Goal: Information Seeking & Learning: Learn about a topic

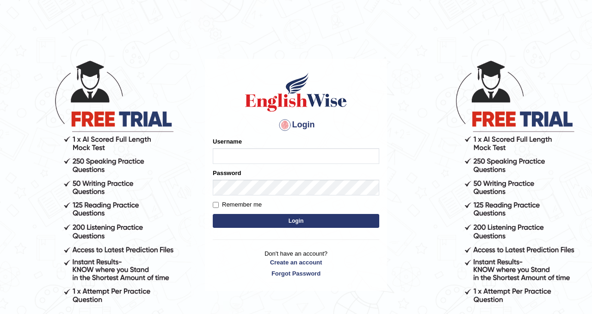
type input "nagindra"
click at [283, 219] on button "Login" at bounding box center [296, 221] width 167 height 14
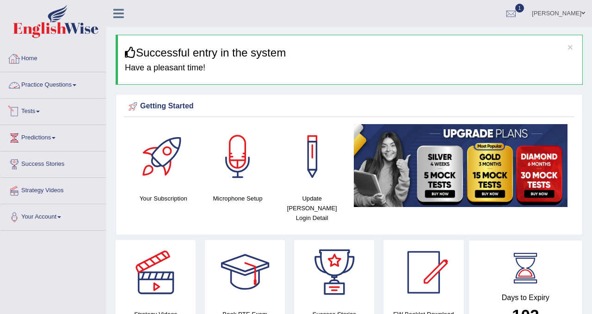
click at [59, 82] on link "Practice Questions" at bounding box center [52, 83] width 105 height 23
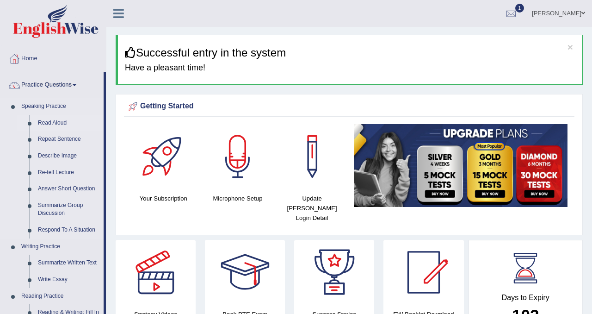
click at [54, 122] on link "Read Aloud" at bounding box center [69, 123] width 70 height 17
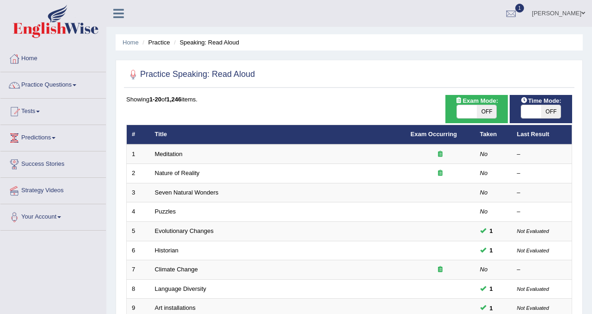
click at [487, 112] on span "OFF" at bounding box center [487, 111] width 20 height 13
checkbox input "true"
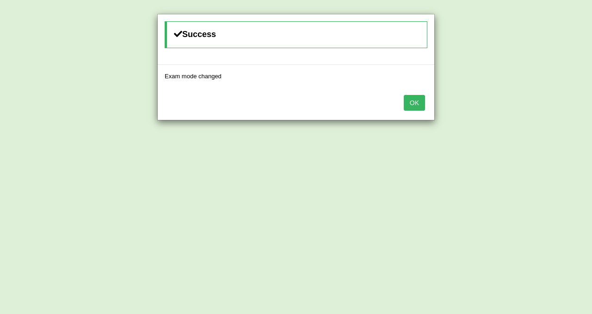
click at [419, 103] on button "OK" at bounding box center [414, 103] width 21 height 16
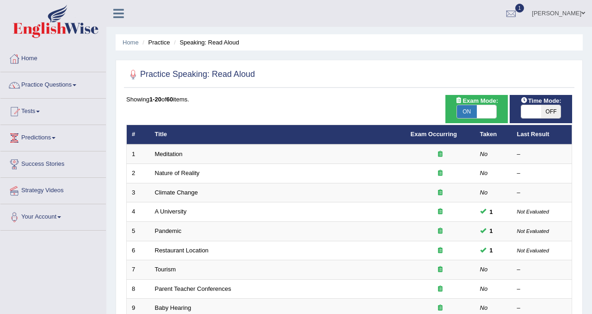
click at [553, 112] on span "OFF" at bounding box center [551, 111] width 20 height 13
checkbox input "true"
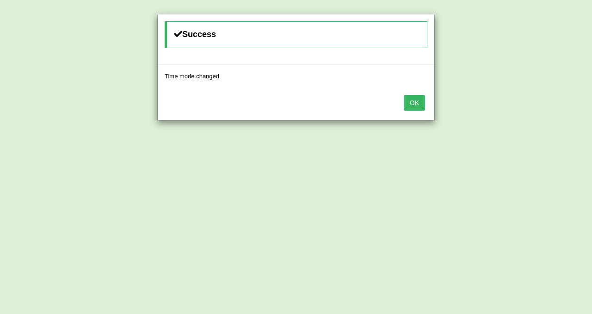
click at [418, 105] on button "OK" at bounding box center [414, 103] width 21 height 16
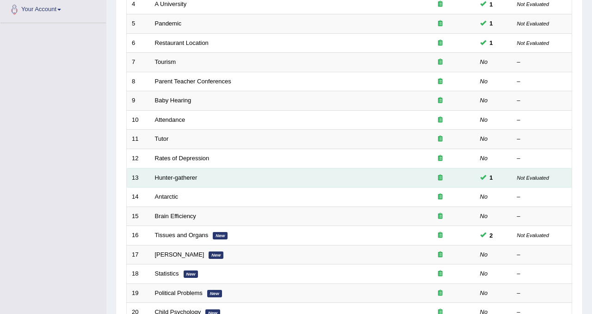
scroll to position [168, 0]
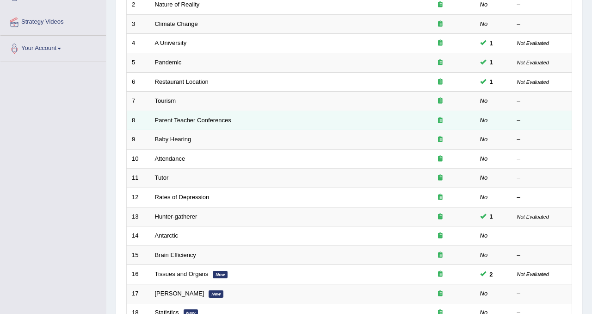
click at [219, 118] on link "Parent Teacher Conferences" at bounding box center [193, 120] width 76 height 7
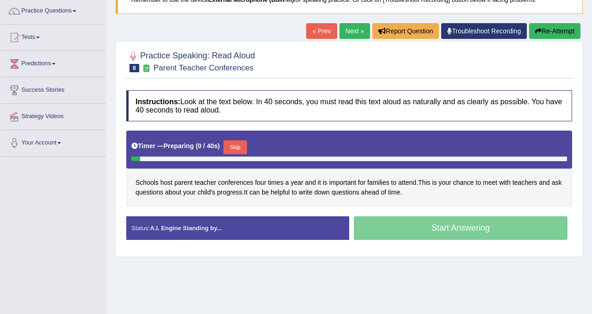
scroll to position [77, 0]
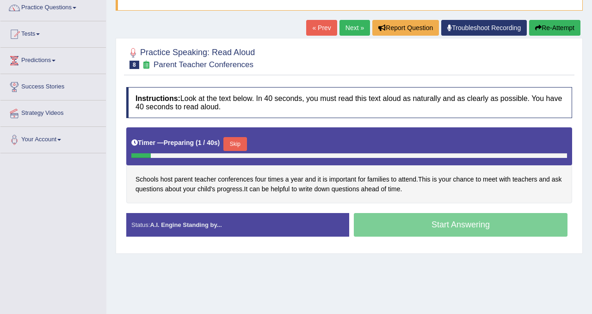
click at [245, 141] on button "Skip" at bounding box center [234, 144] width 23 height 14
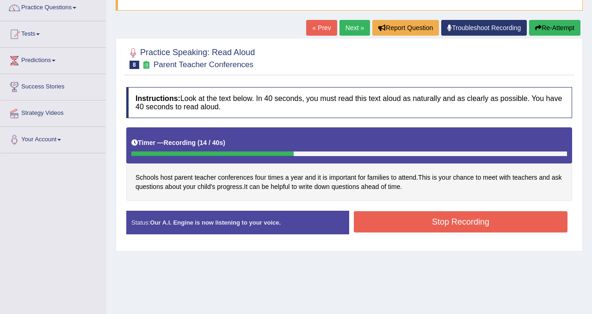
click at [421, 222] on button "Stop Recording" at bounding box center [461, 221] width 214 height 21
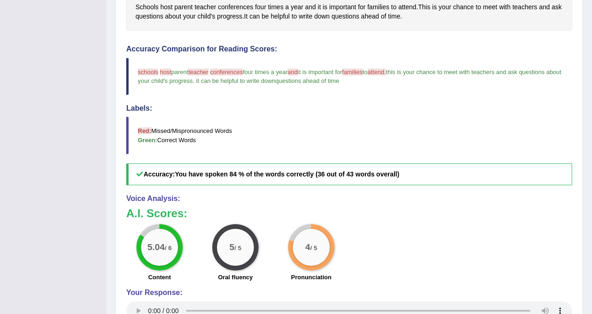
scroll to position [0, 0]
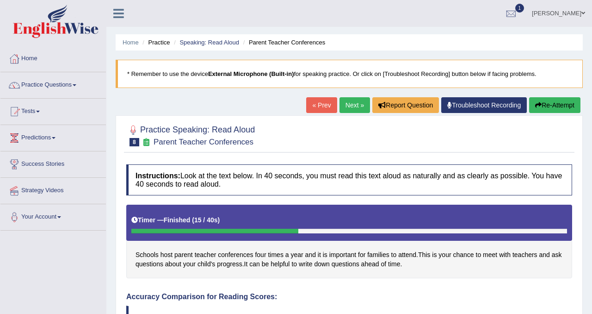
click at [356, 101] on link "Next »" at bounding box center [355, 105] width 31 height 16
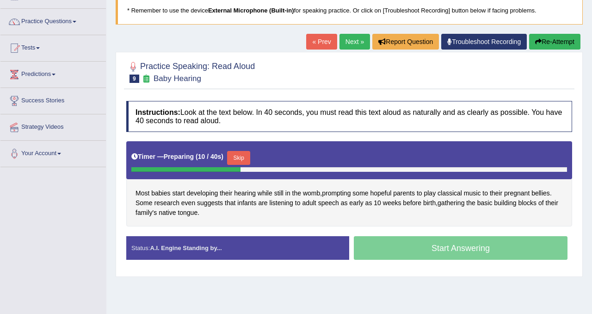
scroll to position [74, 0]
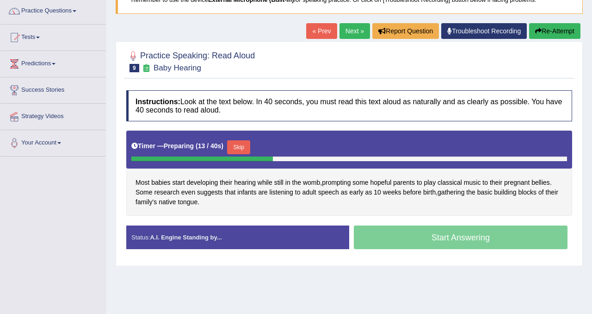
click at [247, 147] on button "Skip" at bounding box center [238, 147] width 23 height 14
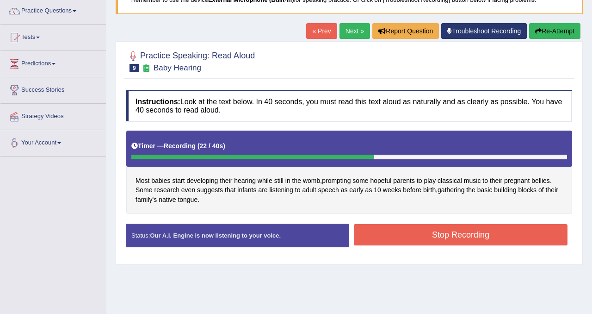
click at [494, 237] on button "Stop Recording" at bounding box center [461, 234] width 214 height 21
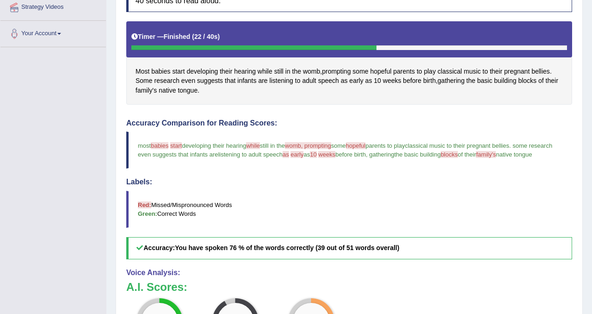
scroll to position [0, 0]
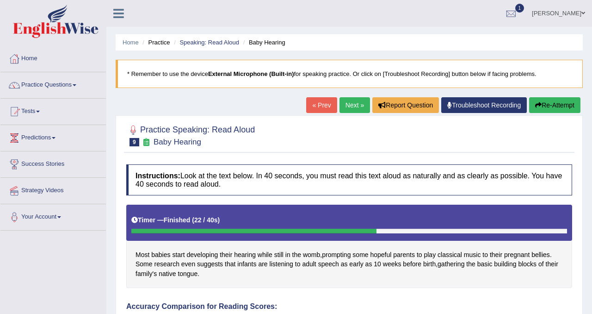
click at [340, 102] on link "Next »" at bounding box center [355, 105] width 31 height 16
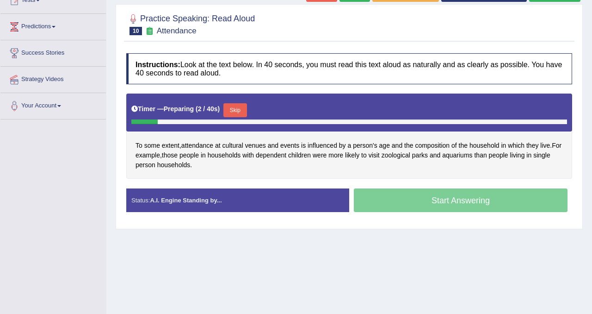
click at [240, 111] on button "Skip" at bounding box center [234, 110] width 23 height 14
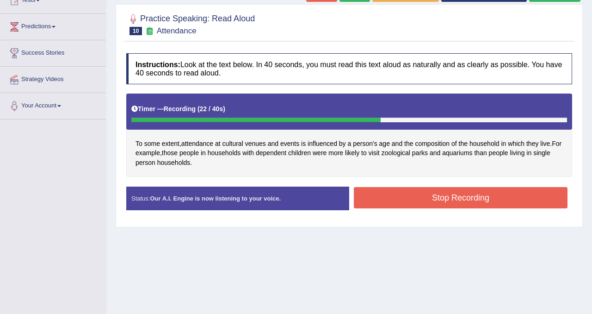
click at [414, 204] on button "Stop Recording" at bounding box center [461, 197] width 214 height 21
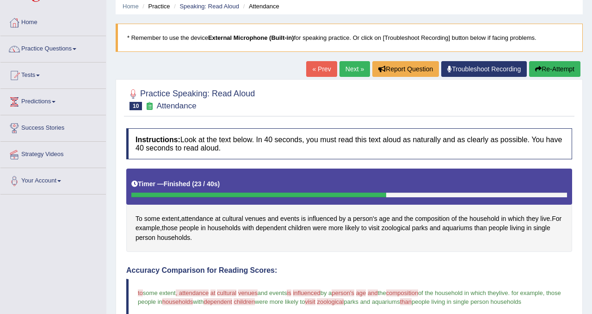
scroll to position [36, 0]
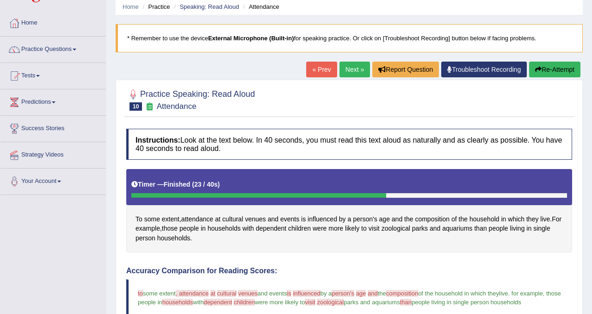
click at [556, 78] on div "« Prev Next » Report Question Troubleshoot Recording Re-Attempt" at bounding box center [444, 71] width 277 height 18
click at [552, 72] on button "Re-Attempt" at bounding box center [554, 70] width 51 height 16
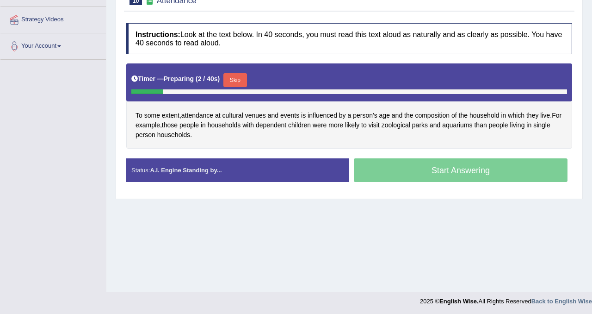
click at [243, 81] on button "Skip" at bounding box center [234, 80] width 23 height 14
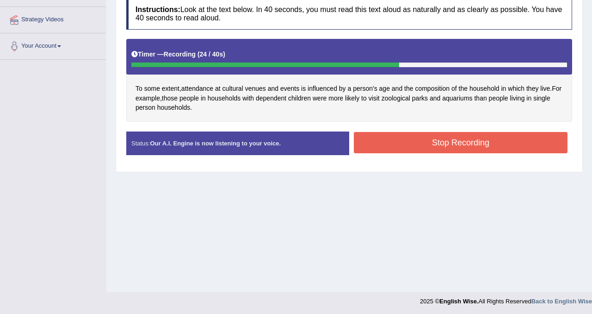
click at [477, 138] on button "Stop Recording" at bounding box center [461, 142] width 214 height 21
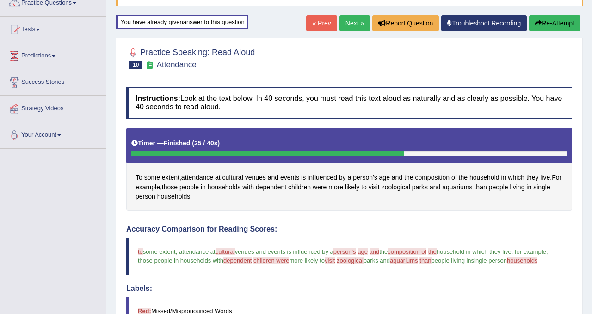
scroll to position [80, 0]
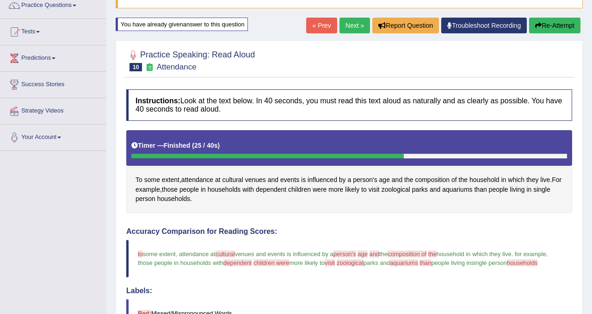
click at [556, 24] on button "Re-Attempt" at bounding box center [554, 26] width 51 height 16
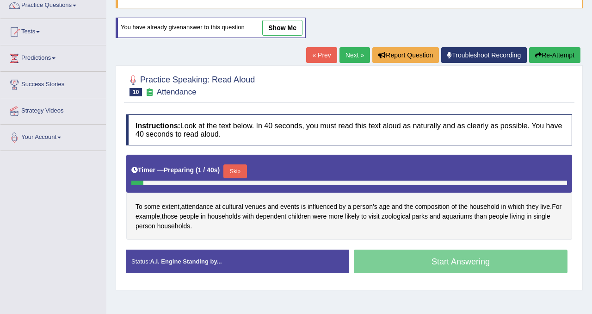
click at [240, 171] on button "Skip" at bounding box center [234, 171] width 23 height 14
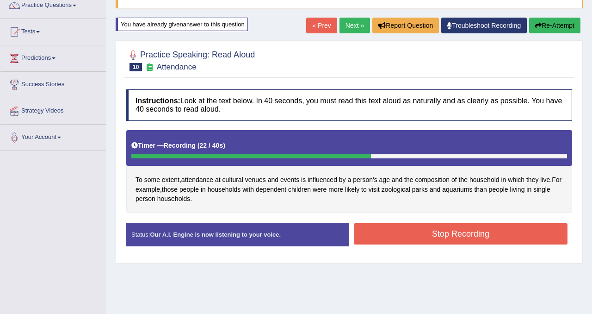
click at [438, 236] on button "Stop Recording" at bounding box center [461, 233] width 214 height 21
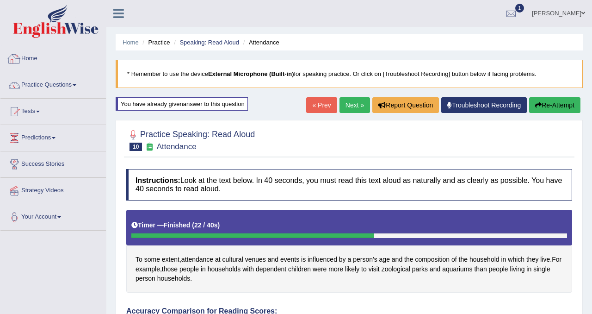
click at [46, 84] on link "Practice Questions" at bounding box center [52, 83] width 105 height 23
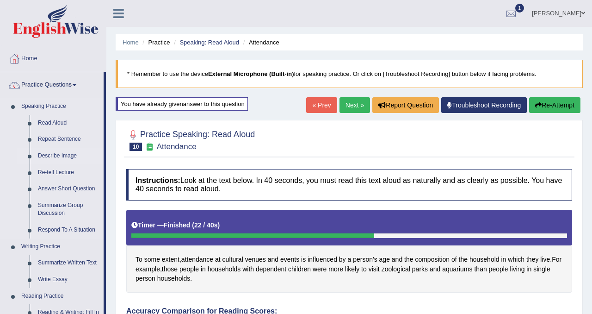
click at [70, 155] on link "Describe Image" at bounding box center [69, 156] width 70 height 17
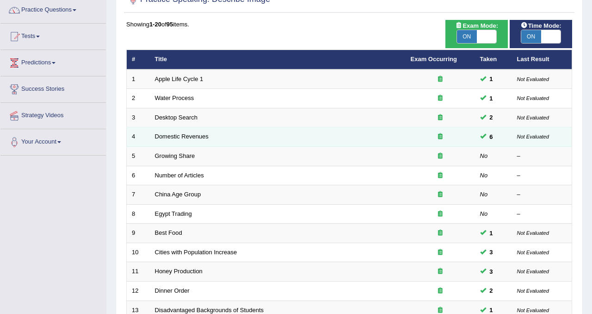
scroll to position [75, 0]
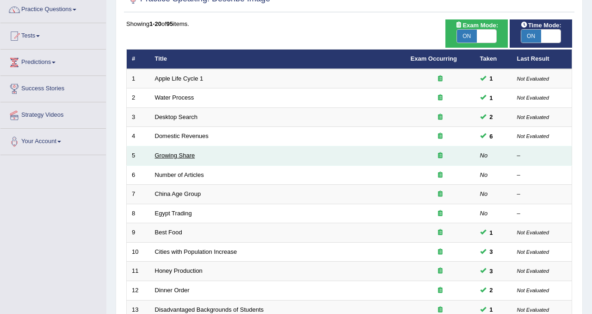
click at [178, 156] on link "Growing Share" at bounding box center [175, 155] width 40 height 7
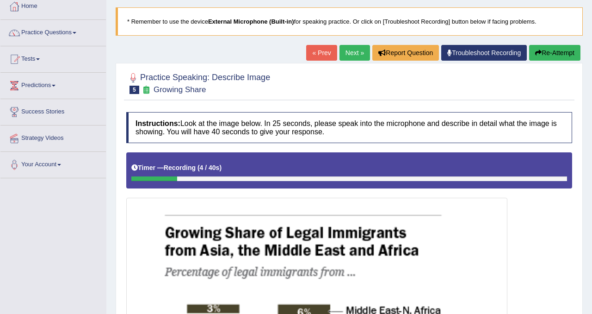
scroll to position [50, 0]
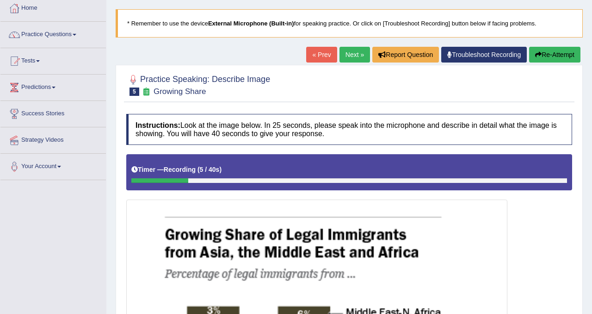
click at [543, 56] on button "Re-Attempt" at bounding box center [554, 55] width 51 height 16
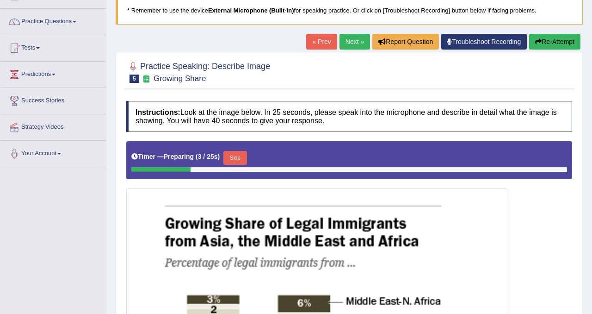
scroll to position [67, 0]
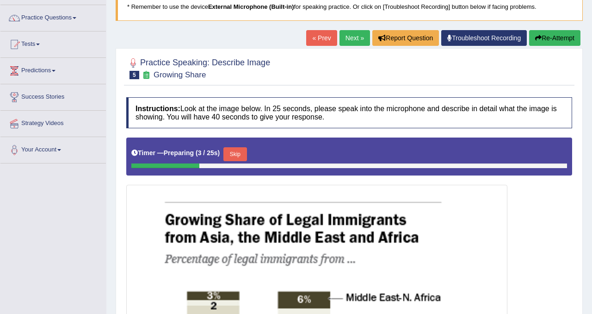
click at [241, 150] on button "Skip" at bounding box center [234, 154] width 23 height 14
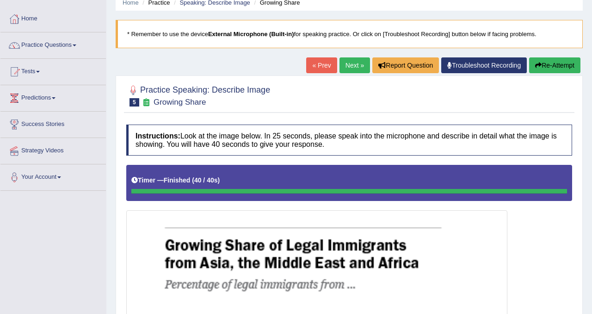
scroll to position [0, 0]
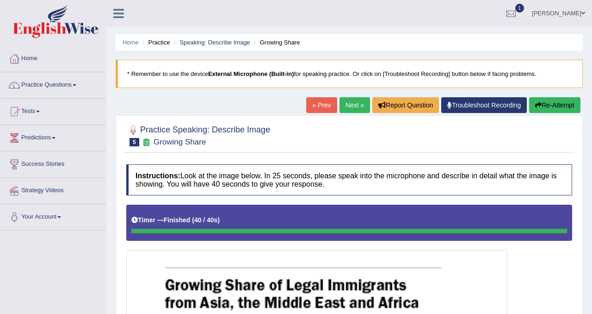
click at [550, 105] on button "Re-Attempt" at bounding box center [554, 105] width 51 height 16
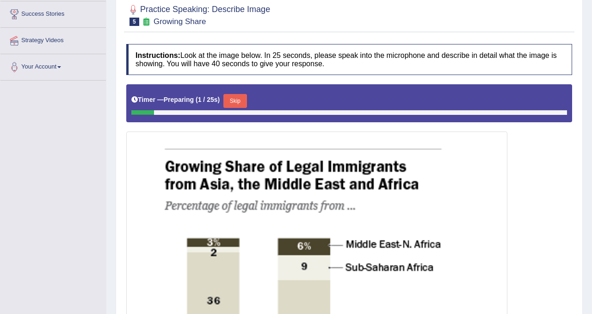
scroll to position [185, 0]
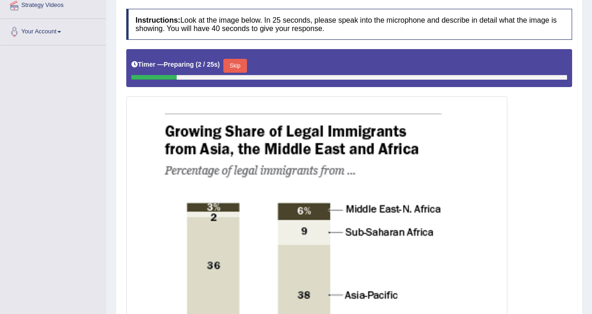
click at [236, 68] on button "Skip" at bounding box center [234, 66] width 23 height 14
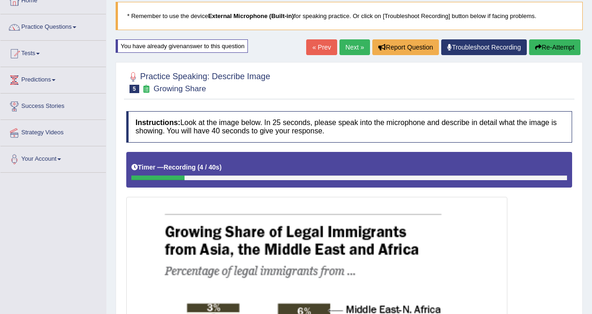
scroll to position [59, 0]
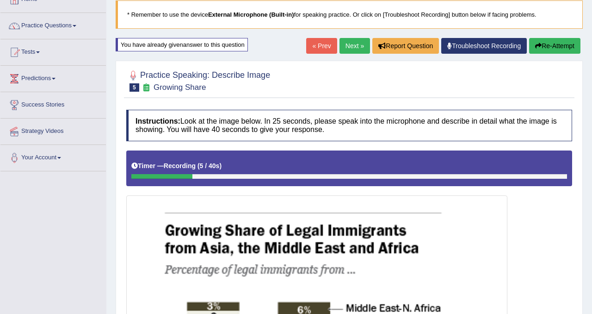
click at [561, 47] on button "Re-Attempt" at bounding box center [554, 46] width 51 height 16
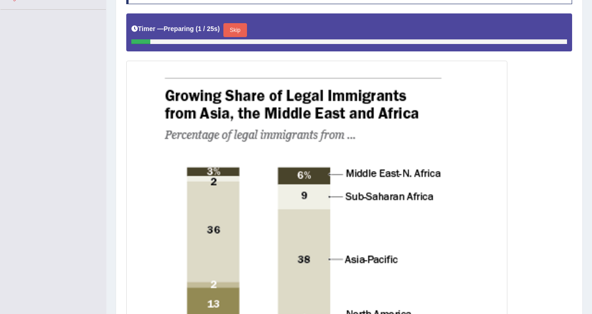
scroll to position [173, 0]
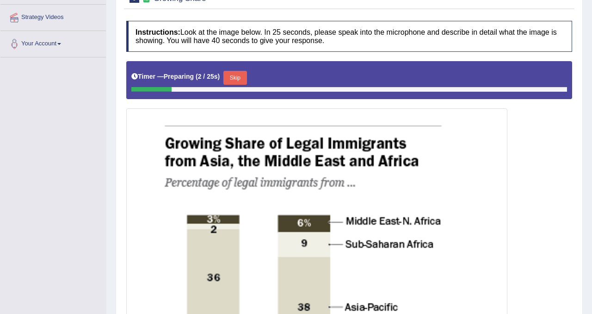
click at [242, 75] on button "Skip" at bounding box center [234, 78] width 23 height 14
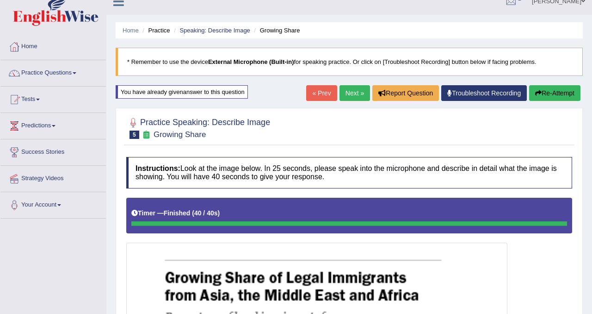
scroll to position [0, 0]
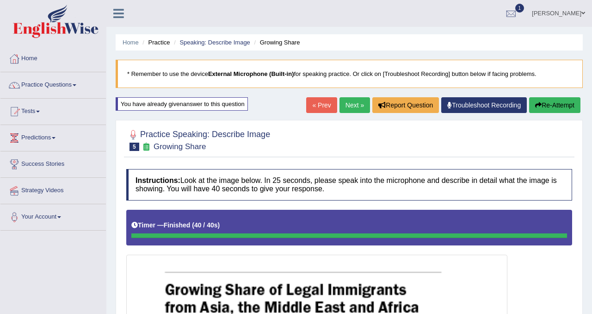
click at [564, 101] on button "Re-Attempt" at bounding box center [554, 105] width 51 height 16
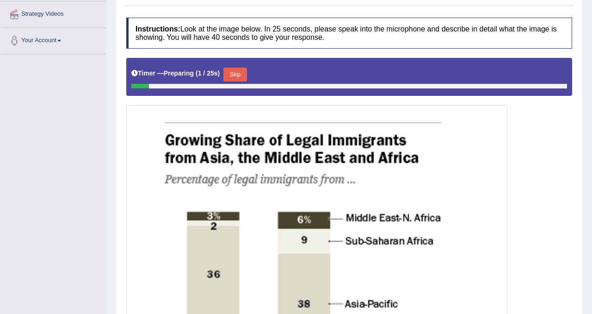
scroll to position [178, 0]
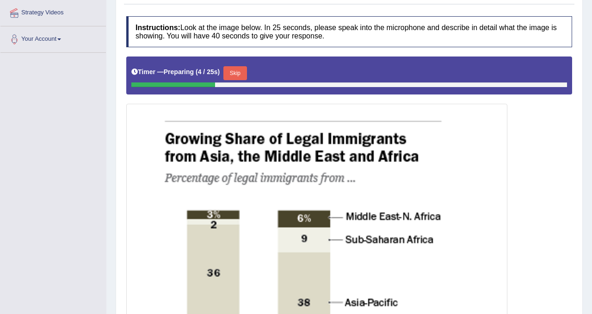
click at [245, 71] on button "Skip" at bounding box center [234, 73] width 23 height 14
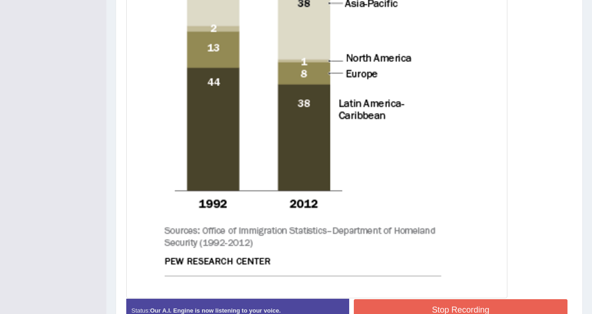
scroll to position [447, 0]
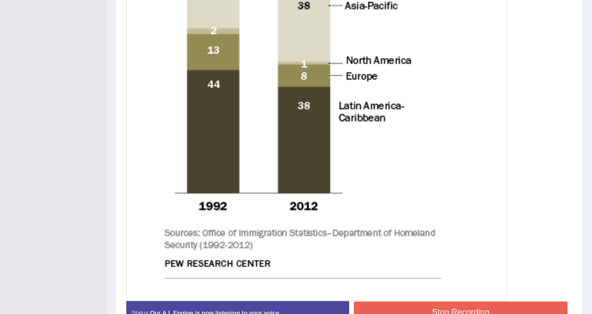
click at [433, 313] on button "Stop Recording" at bounding box center [461, 311] width 214 height 21
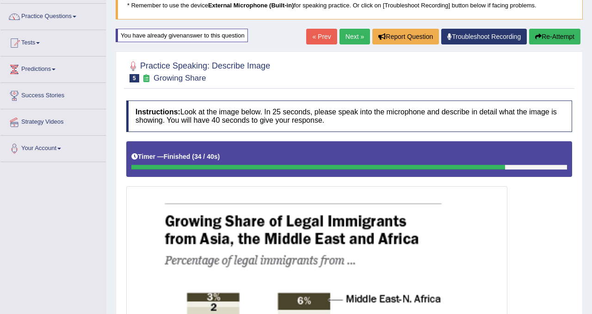
scroll to position [47, 0]
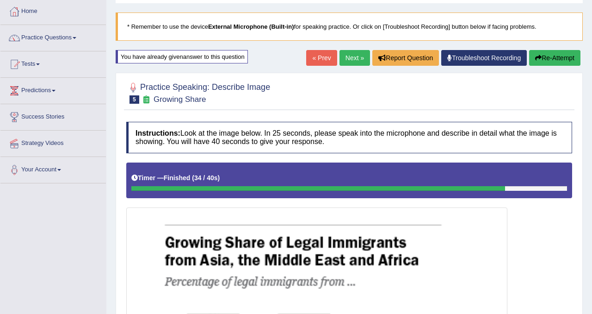
click at [557, 59] on button "Re-Attempt" at bounding box center [554, 58] width 51 height 16
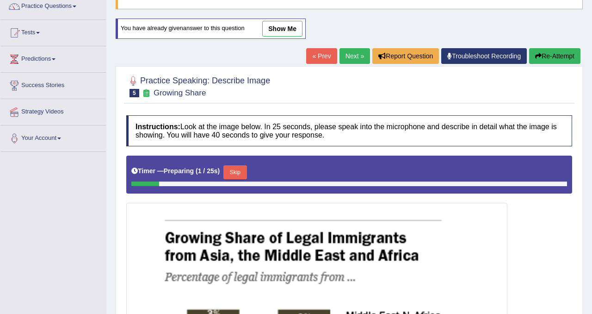
click at [235, 167] on button "Skip" at bounding box center [234, 172] width 23 height 14
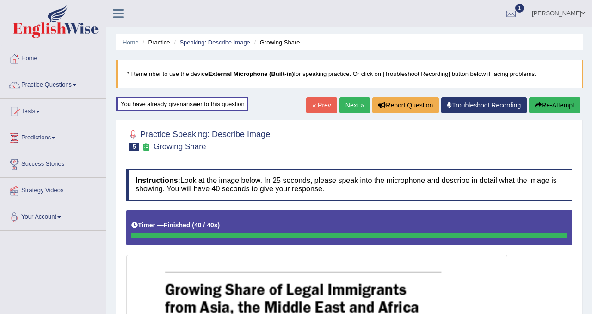
click at [559, 102] on button "Re-Attempt" at bounding box center [554, 105] width 51 height 16
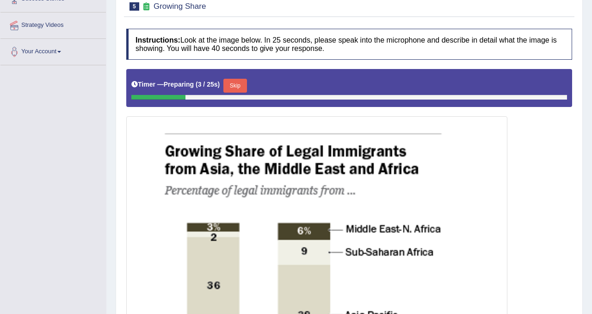
click at [237, 86] on button "Skip" at bounding box center [234, 86] width 23 height 14
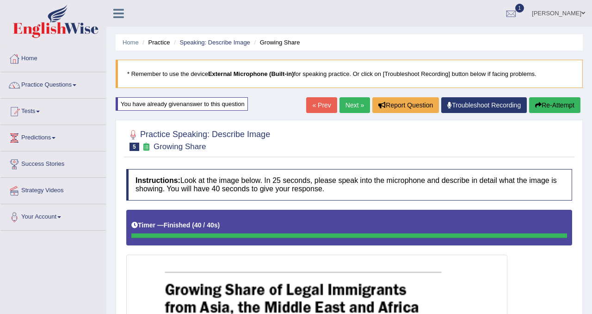
click at [350, 105] on link "Next »" at bounding box center [355, 105] width 31 height 16
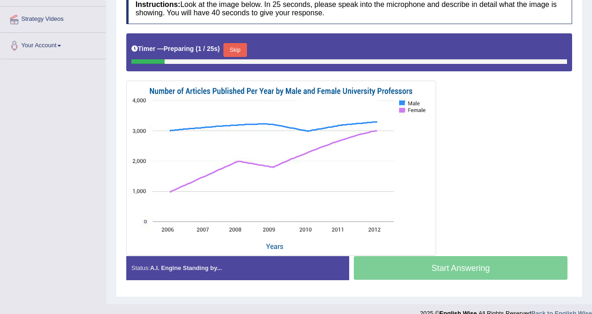
scroll to position [185, 0]
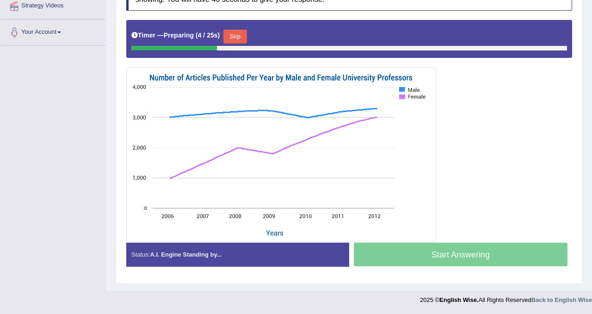
click at [240, 33] on button "Skip" at bounding box center [234, 37] width 23 height 14
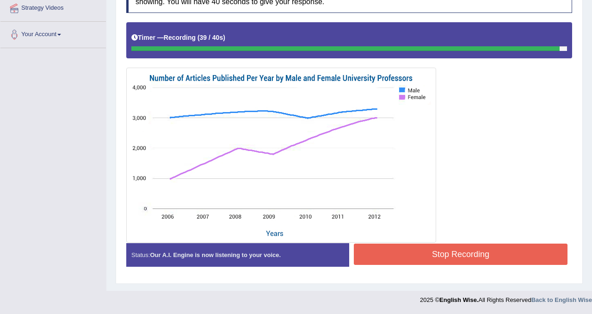
click at [452, 251] on button "Stop Recording" at bounding box center [461, 253] width 214 height 21
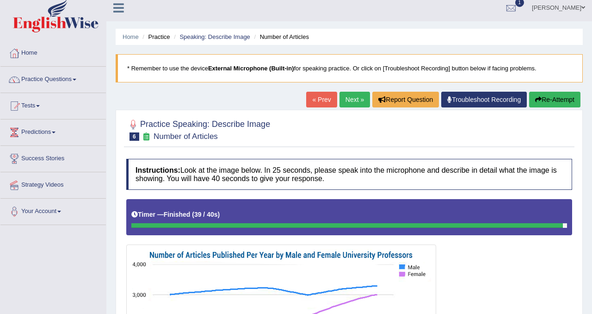
scroll to position [0, 0]
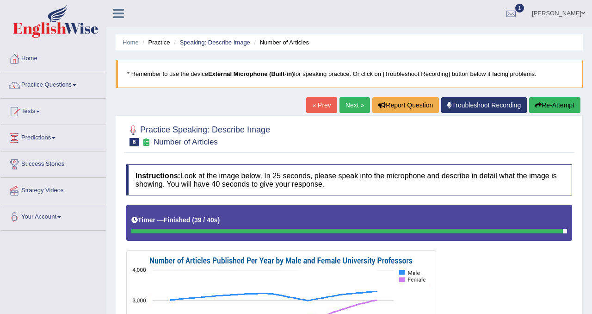
click at [555, 108] on button "Re-Attempt" at bounding box center [554, 105] width 51 height 16
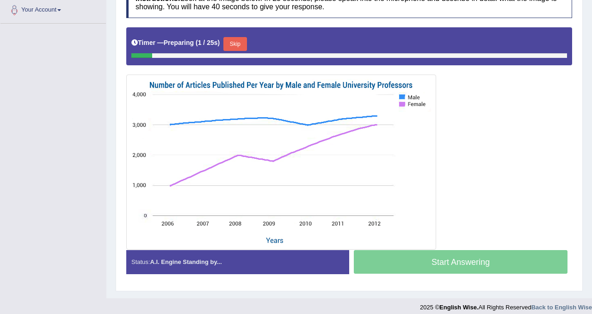
scroll to position [214, 0]
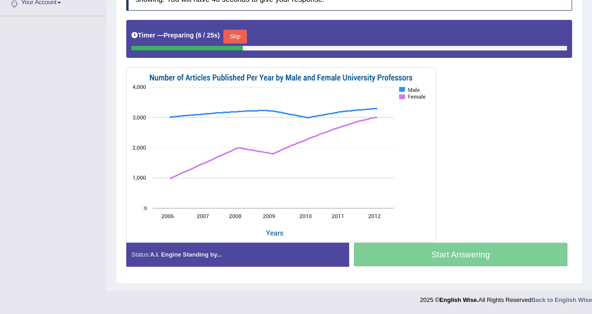
click at [241, 36] on button "Skip" at bounding box center [234, 37] width 23 height 14
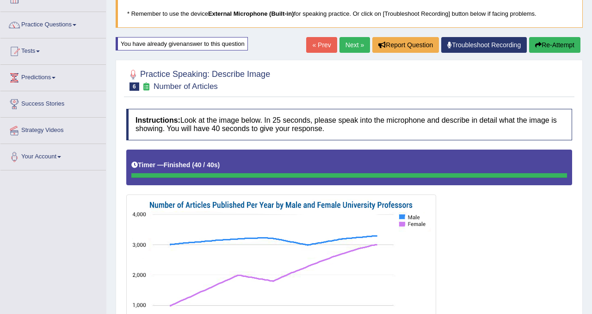
scroll to position [0, 0]
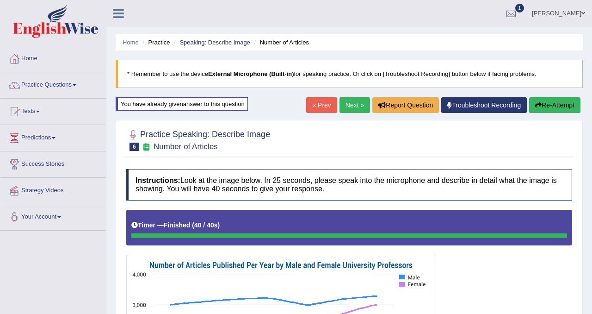
click at [357, 105] on link "Next »" at bounding box center [355, 105] width 31 height 16
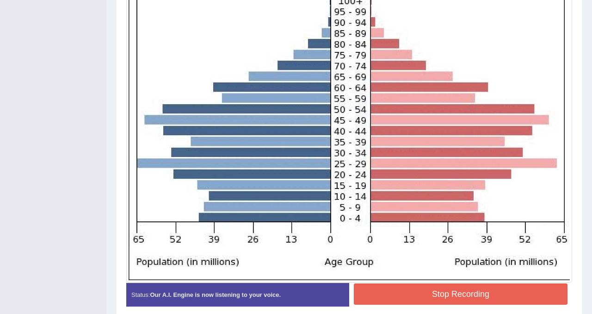
scroll to position [282, 0]
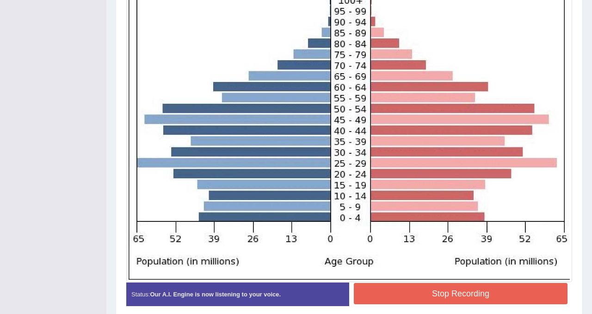
click at [0, 0] on blockquote "." at bounding box center [0, 0] width 0 height 0
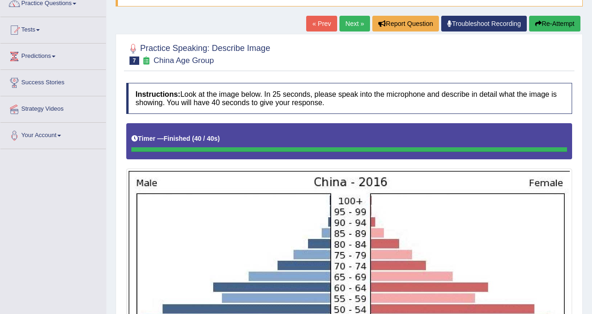
scroll to position [0, 0]
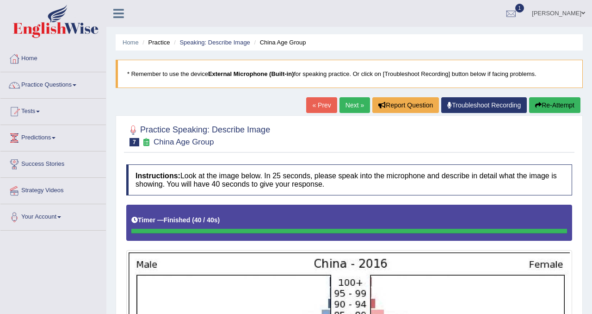
click at [357, 104] on link "Next »" at bounding box center [355, 105] width 31 height 16
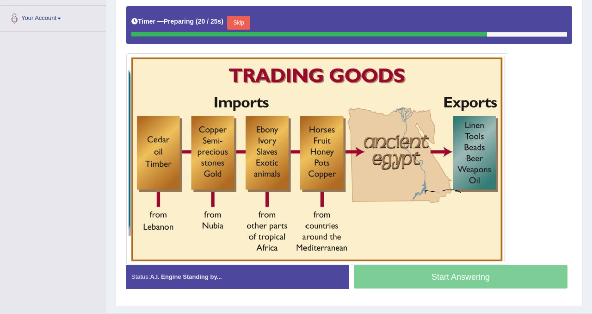
scroll to position [186, 0]
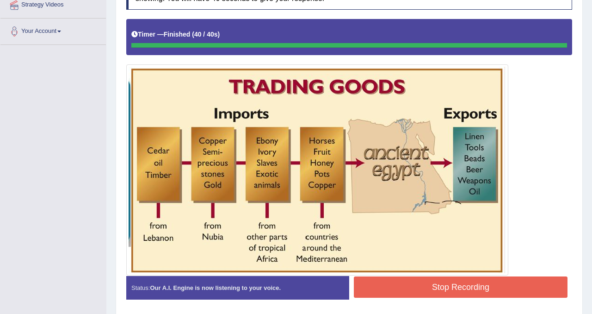
click at [419, 288] on button "Stop Recording" at bounding box center [461, 286] width 214 height 21
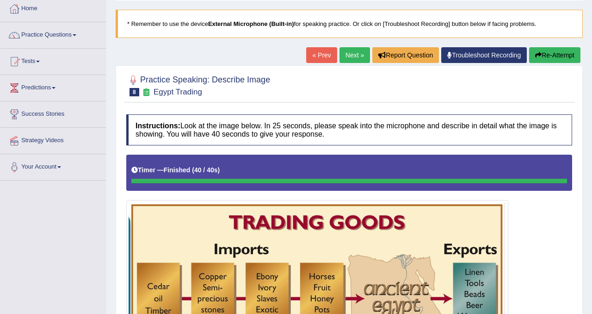
scroll to position [22, 0]
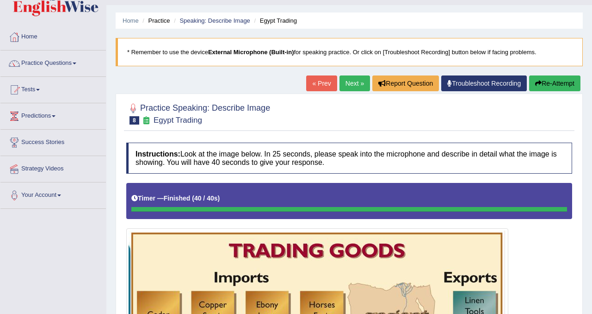
click at [565, 84] on button "Re-Attempt" at bounding box center [554, 83] width 51 height 16
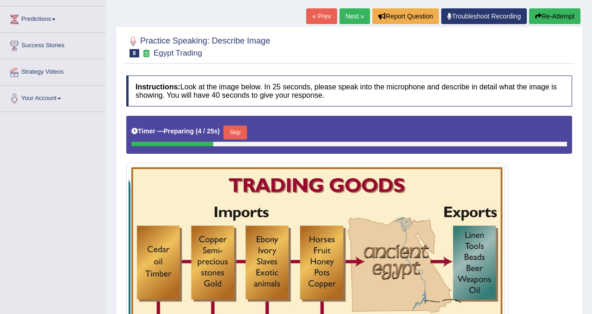
click at [244, 132] on button "Skip" at bounding box center [234, 132] width 23 height 14
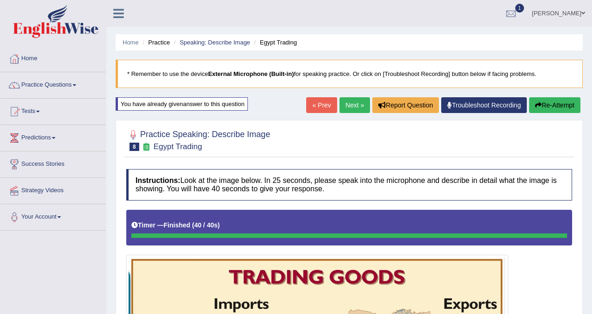
click at [348, 103] on link "Next »" at bounding box center [355, 105] width 31 height 16
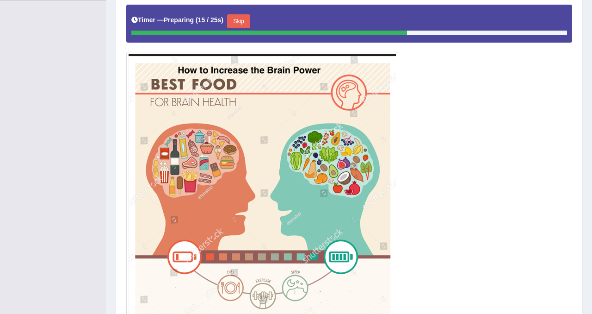
scroll to position [231, 0]
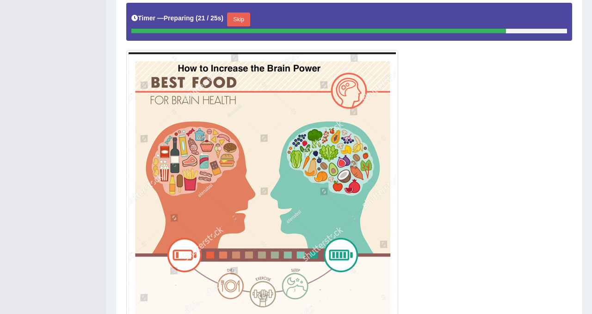
click at [248, 20] on button "Skip" at bounding box center [238, 19] width 23 height 14
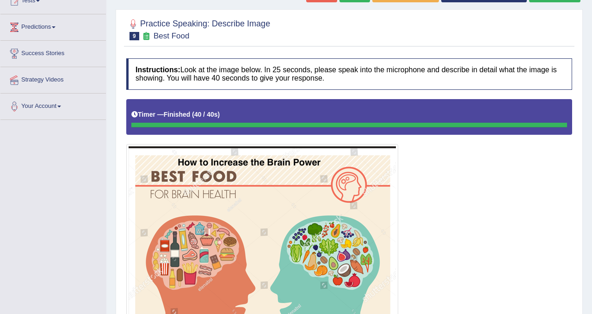
scroll to position [92, 0]
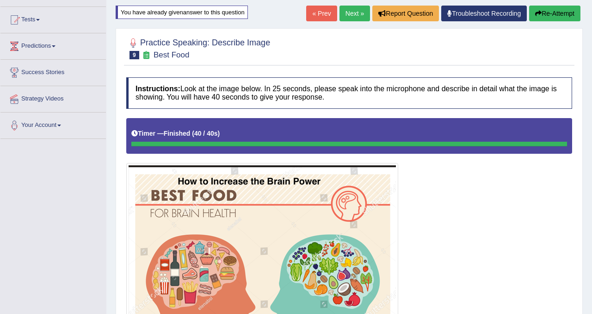
click at [557, 14] on button "Re-Attempt" at bounding box center [554, 14] width 51 height 16
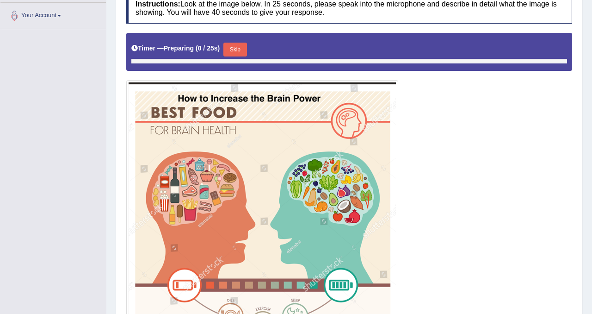
scroll to position [210, 0]
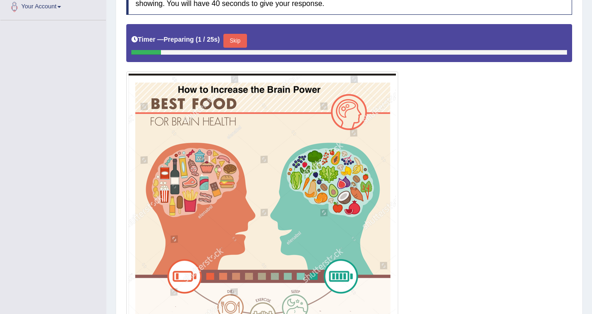
click at [241, 37] on button "Skip" at bounding box center [234, 41] width 23 height 14
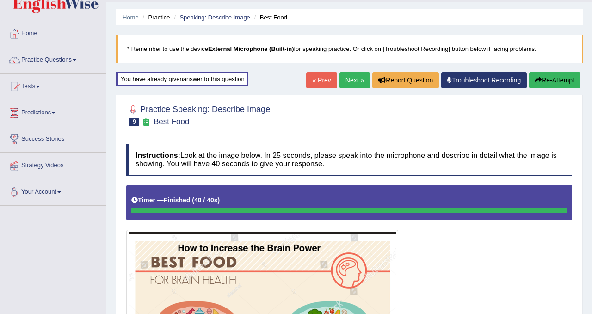
scroll to position [0, 0]
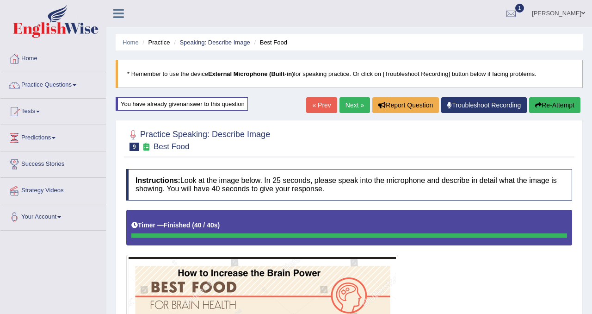
click at [559, 100] on button "Re-Attempt" at bounding box center [554, 105] width 51 height 16
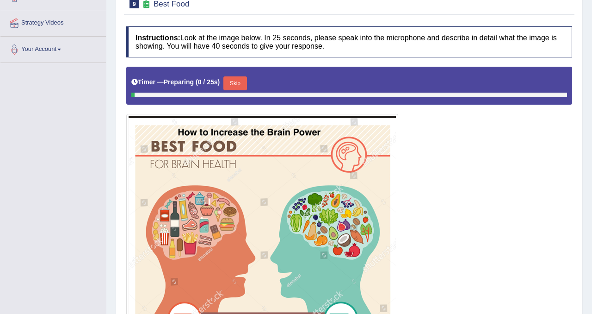
scroll to position [192, 0]
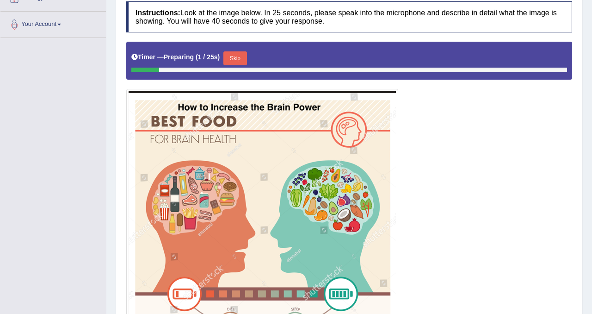
click at [245, 59] on button "Skip" at bounding box center [234, 58] width 23 height 14
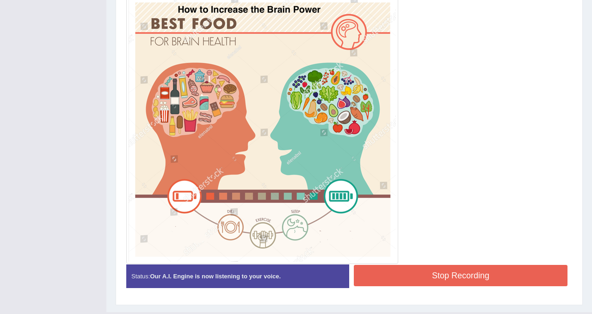
scroll to position [285, 0]
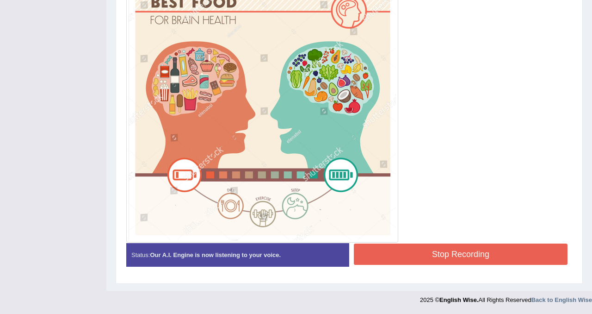
click at [478, 243] on div "Start Answering" at bounding box center [460, 243] width 223 height 0
click at [478, 249] on button "Stop Recording" at bounding box center [461, 253] width 214 height 21
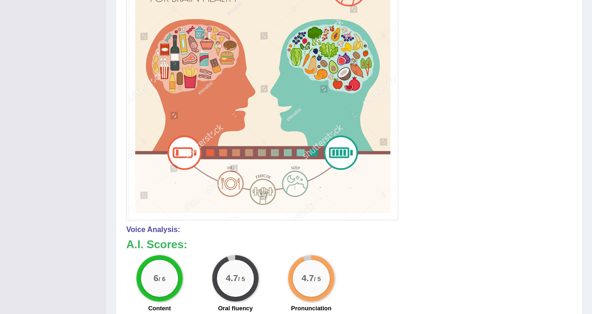
scroll to position [0, 0]
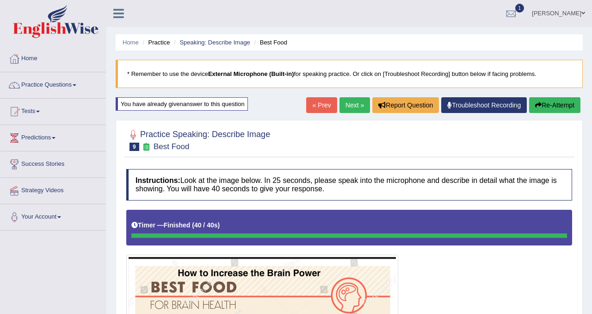
click at [350, 102] on link "Next »" at bounding box center [355, 105] width 31 height 16
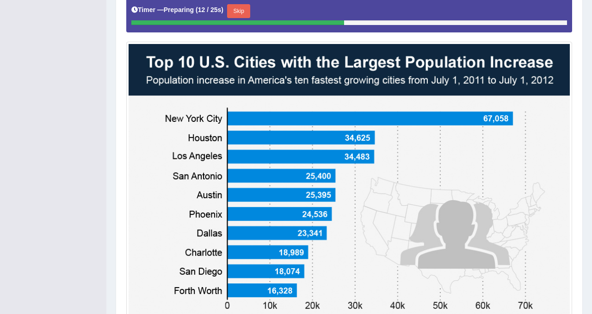
scroll to position [241, 0]
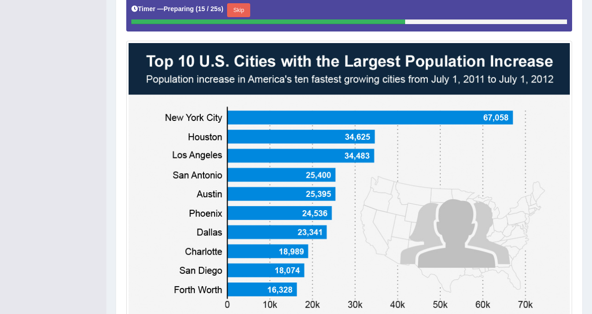
click at [243, 8] on button "Skip" at bounding box center [238, 10] width 23 height 14
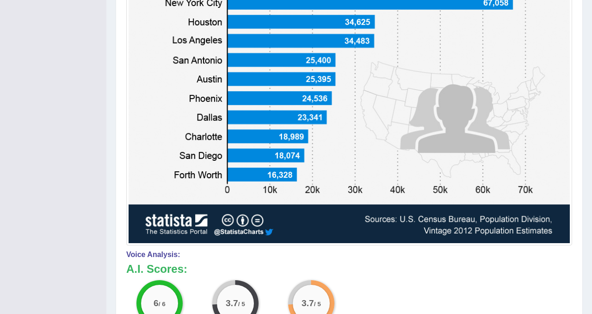
scroll to position [0, 0]
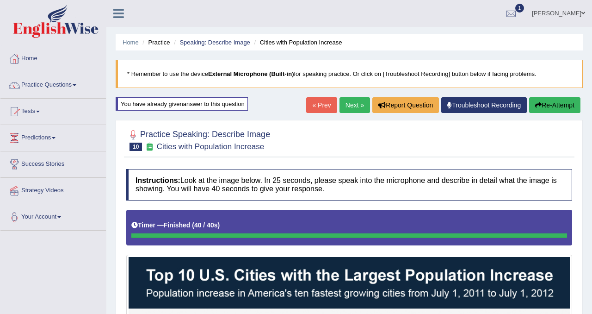
click at [547, 108] on button "Re-Attempt" at bounding box center [554, 105] width 51 height 16
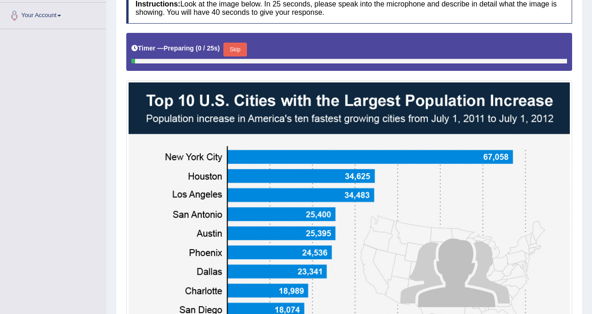
scroll to position [205, 0]
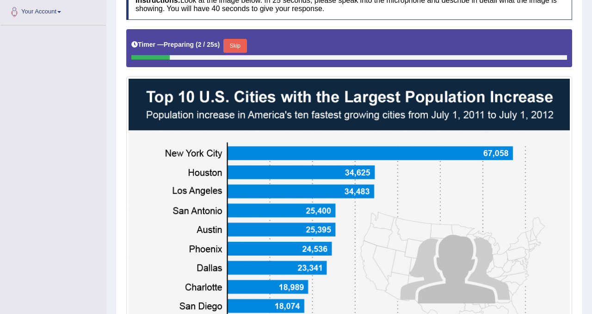
click at [240, 46] on button "Skip" at bounding box center [234, 46] width 23 height 14
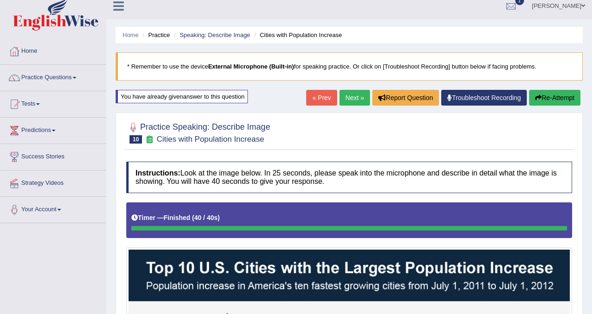
scroll to position [0, 0]
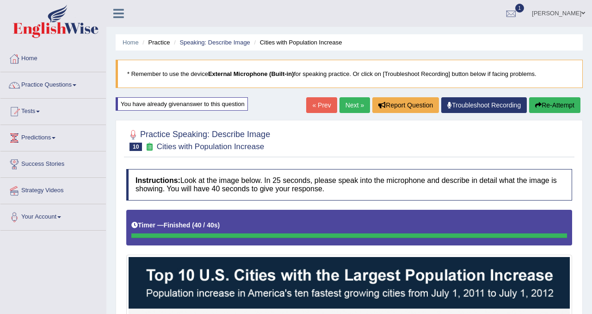
click at [557, 99] on button "Re-Attempt" at bounding box center [554, 105] width 51 height 16
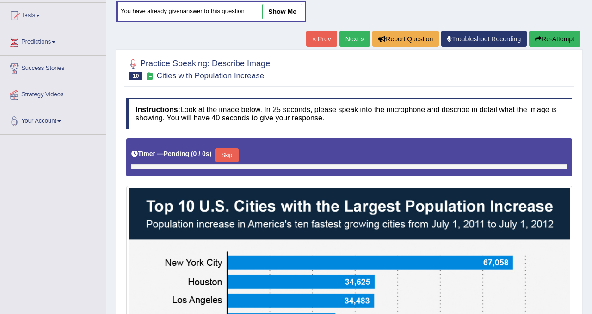
scroll to position [108, 0]
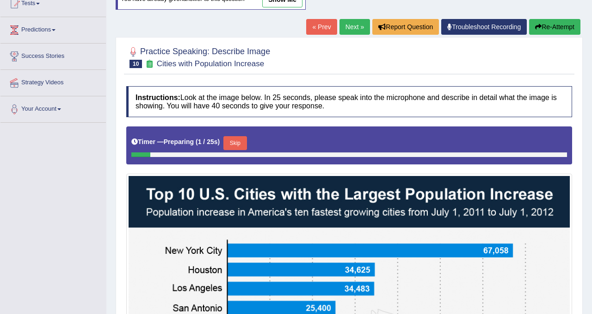
click at [238, 142] on button "Skip" at bounding box center [234, 143] width 23 height 14
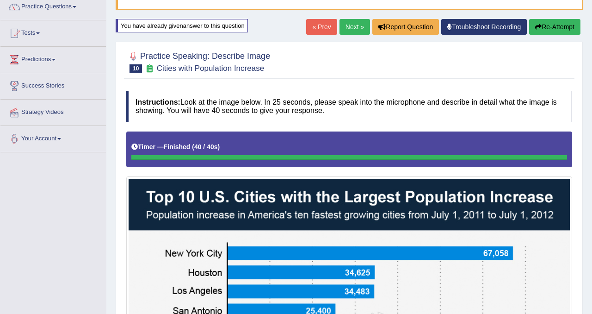
scroll to position [0, 0]
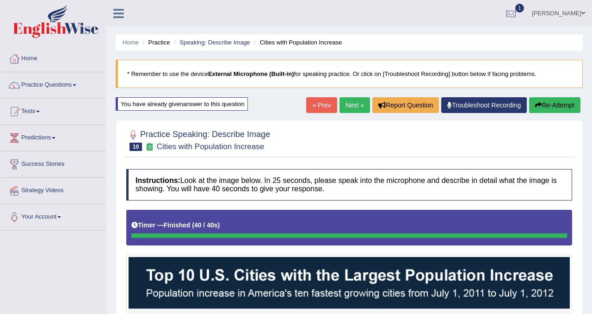
click at [513, 10] on div at bounding box center [511, 14] width 14 height 14
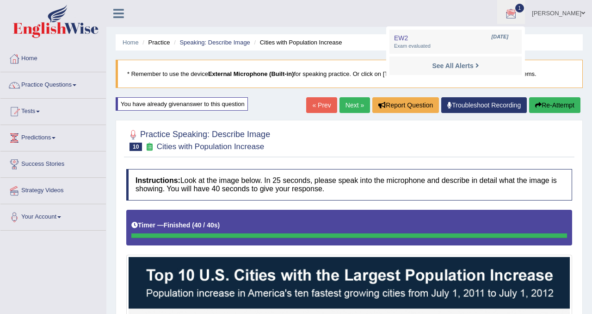
click at [456, 11] on ul "Nagindra Kharel Toggle navigation Username: nagindra Access Type: Online Subscr…" at bounding box center [422, 13] width 340 height 26
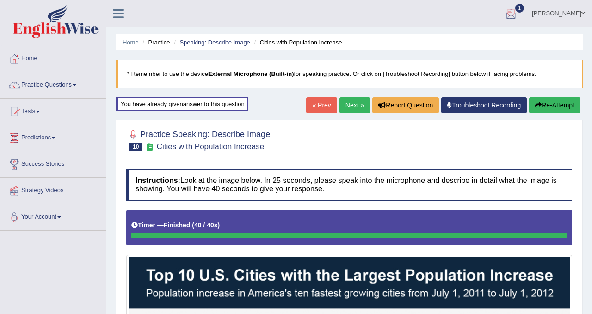
click at [515, 14] on div at bounding box center [511, 14] width 14 height 14
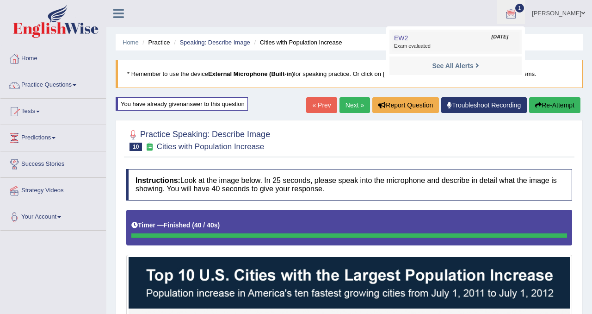
click at [464, 44] on span "Exam evaluated" at bounding box center [455, 46] width 123 height 7
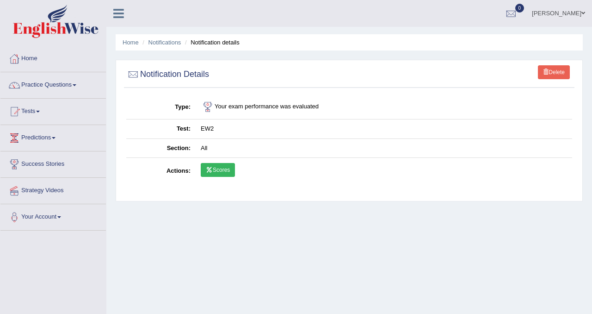
click at [214, 170] on link "Scores" at bounding box center [218, 170] width 34 height 14
